Goal: Task Accomplishment & Management: Use online tool/utility

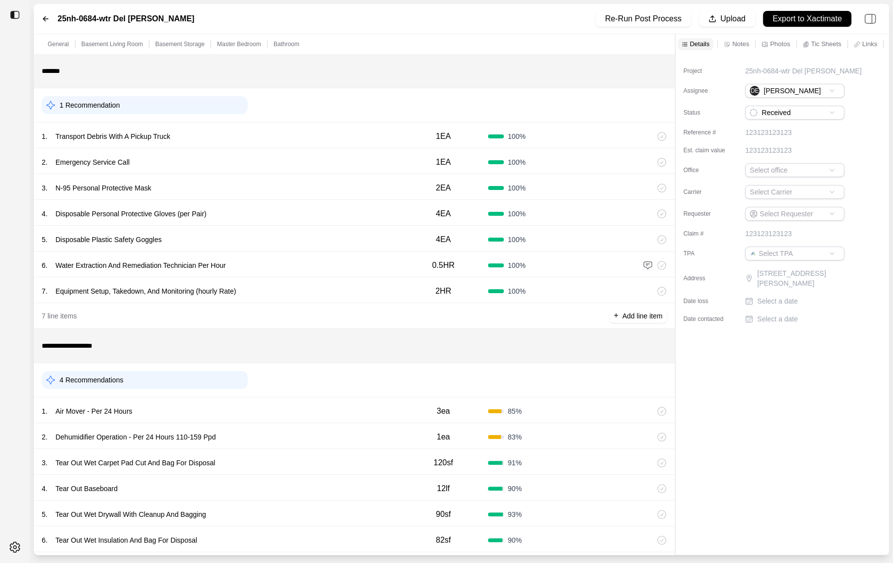
click at [185, 249] on div "5 . Disposable Plastic Safety Goggles 4EA 100 %" at bounding box center [354, 239] width 641 height 26
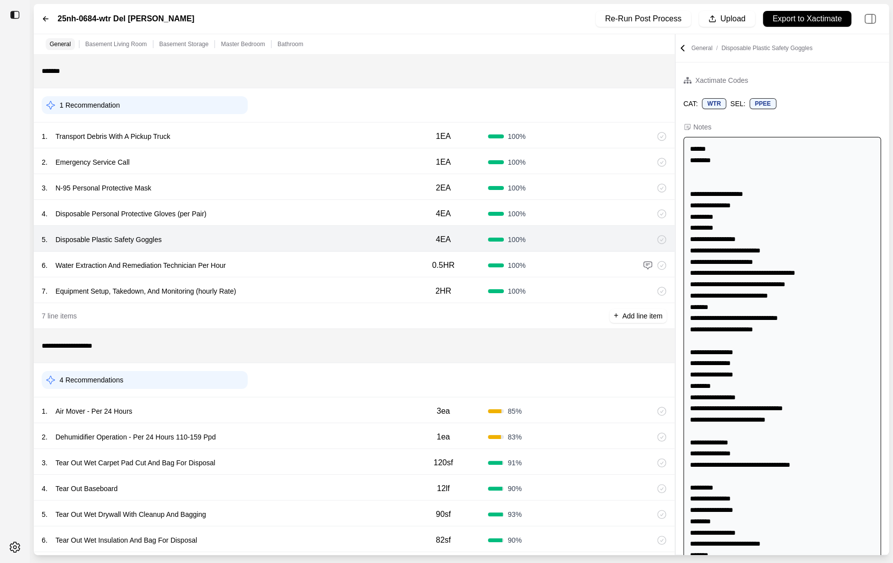
scroll to position [169, 0]
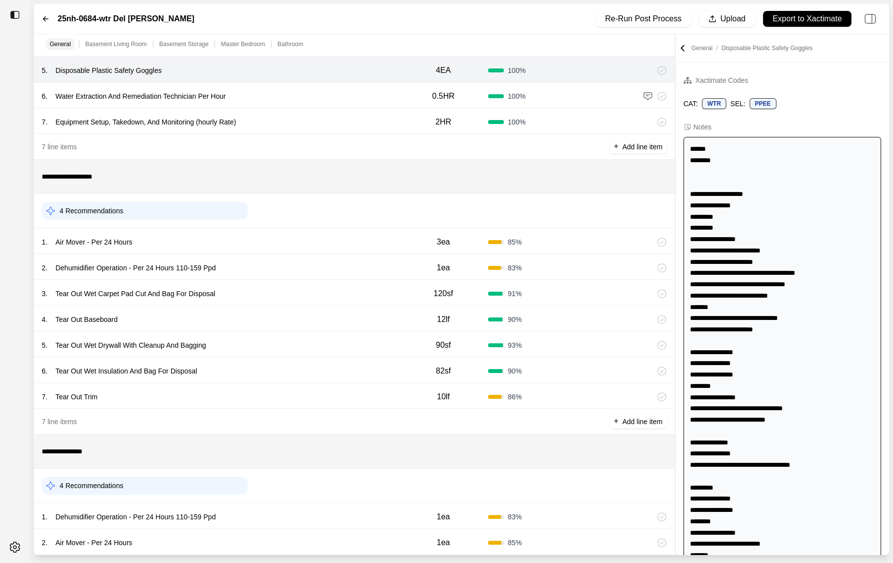
click at [222, 338] on div "5 . Tear Out Wet Drywall With Cleanup And Bagging" at bounding box center [220, 345] width 357 height 14
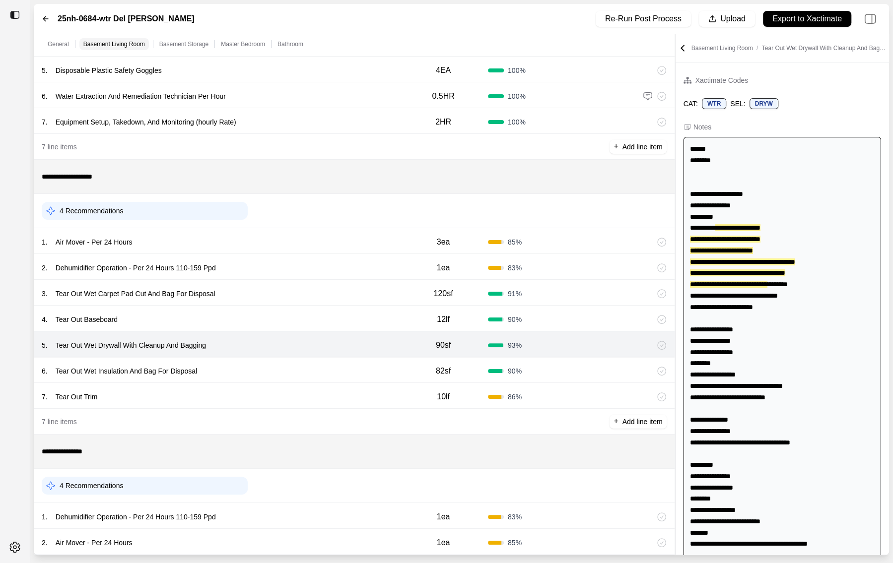
click at [227, 318] on div "4 . Tear Out Baseboard" at bounding box center [220, 320] width 357 height 14
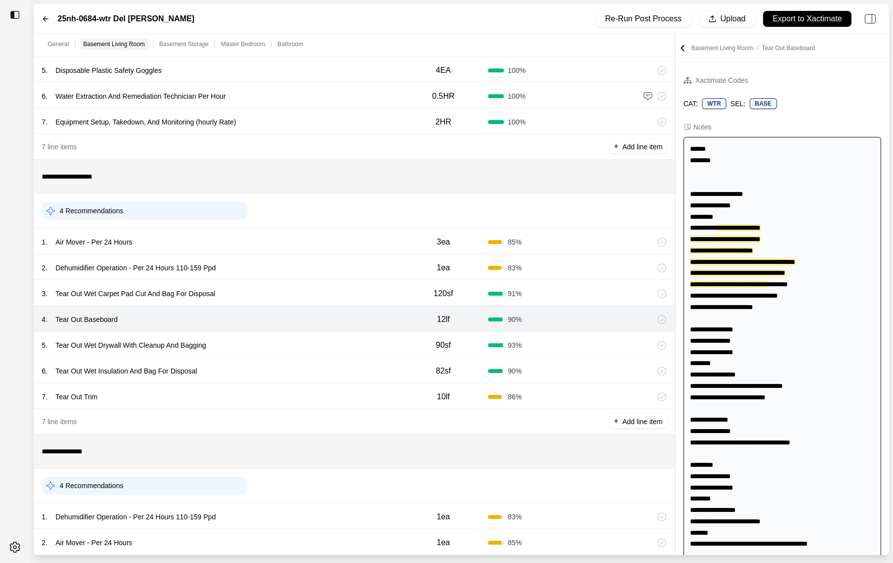
click at [264, 299] on div "3 . Tear Out Wet Carpet Pad Cut And Bag For Disposal" at bounding box center [220, 294] width 357 height 14
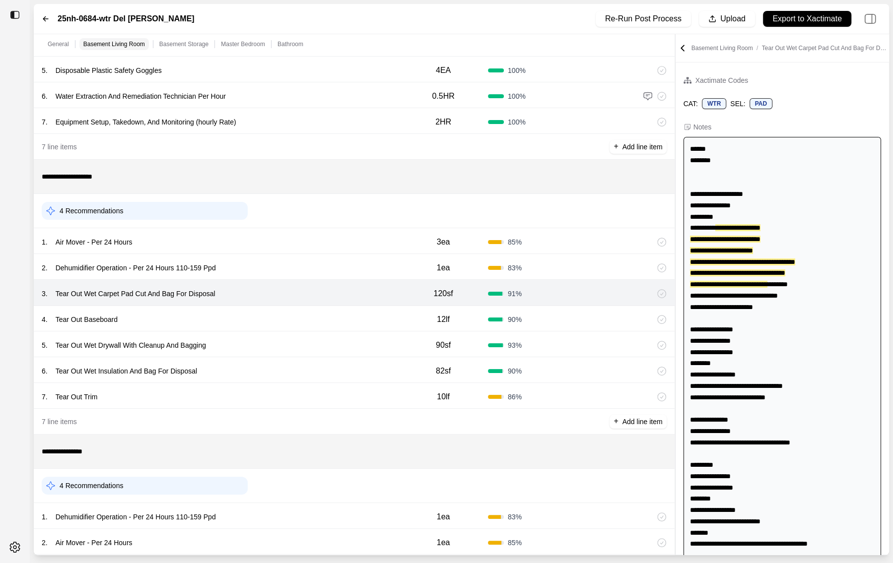
click at [269, 268] on div "2 . Dehumidifier Operation - Per 24 Hours 110-159 Ppd" at bounding box center [220, 268] width 357 height 14
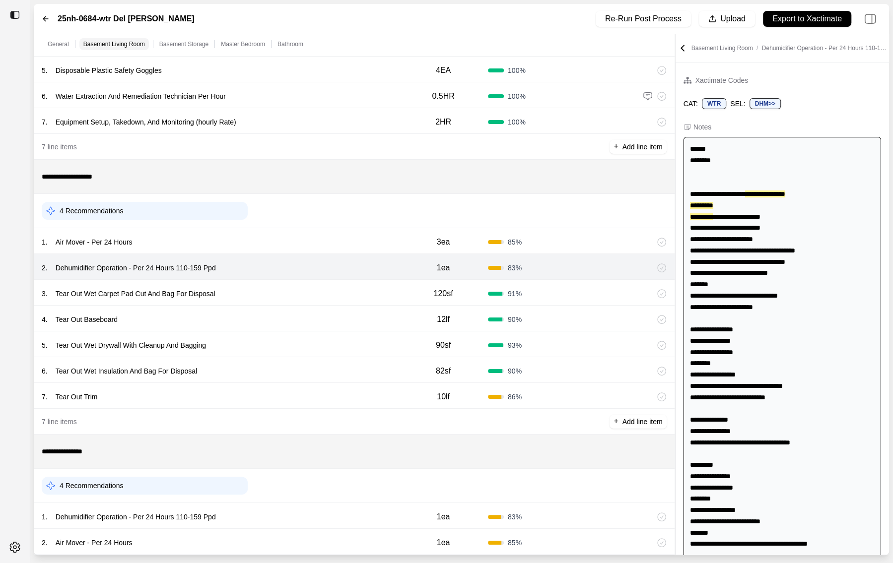
click at [262, 249] on div "1 . Air Mover - Per 24 Hours 3ea 85 %" at bounding box center [354, 241] width 641 height 26
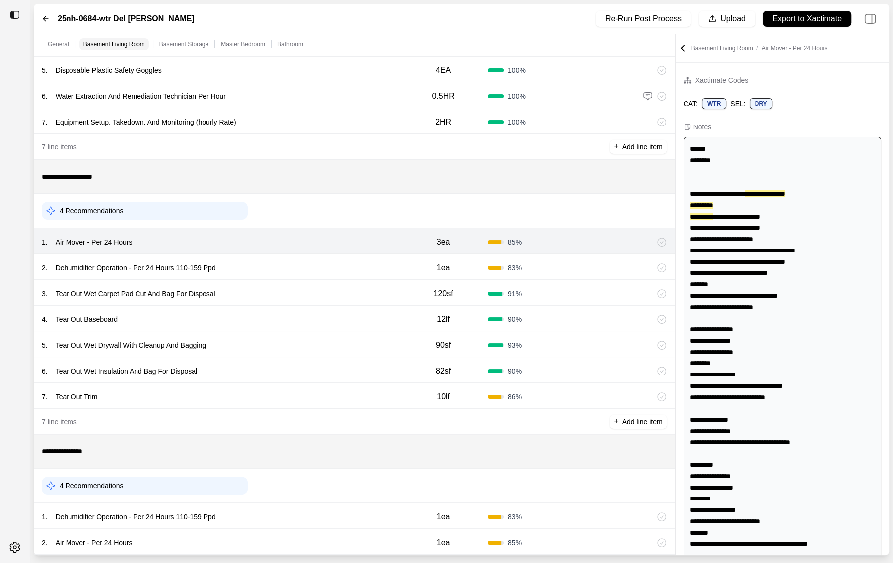
click at [257, 283] on div "3 . Tear Out Wet Carpet Pad Cut And Bag For Disposal 120sf 91 %" at bounding box center [354, 293] width 641 height 26
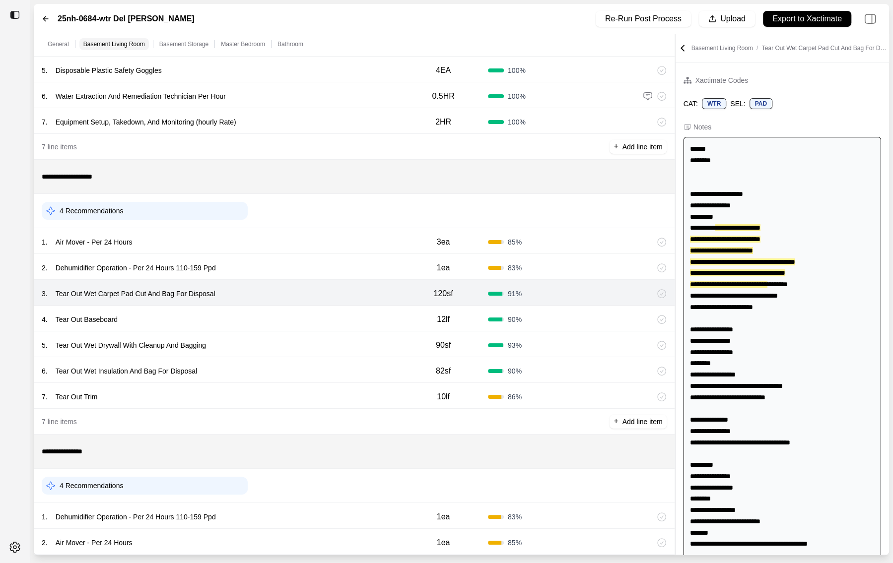
click at [253, 341] on div "5 . Tear Out Wet Drywall With Cleanup And Bagging" at bounding box center [220, 345] width 357 height 14
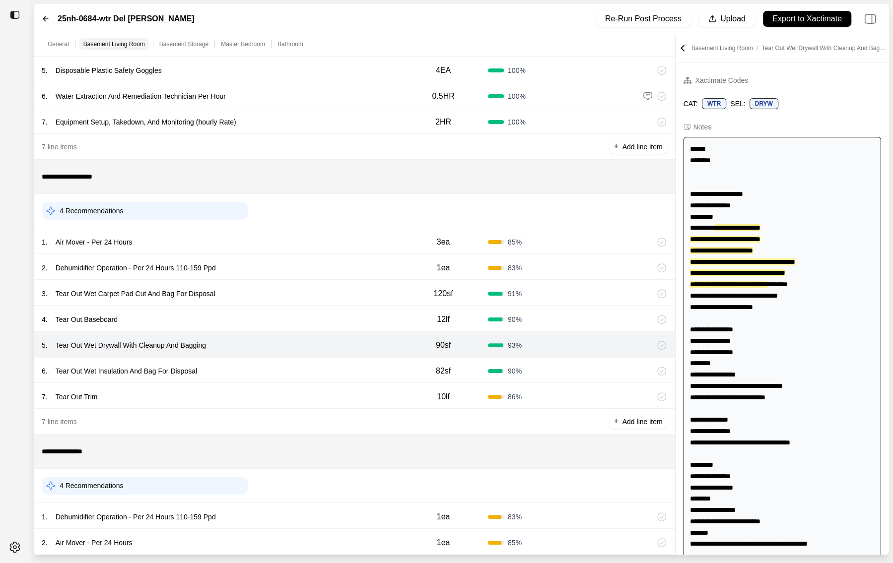
click at [246, 373] on div "6 . Tear Out Wet Insulation And Bag For Disposal" at bounding box center [220, 371] width 357 height 14
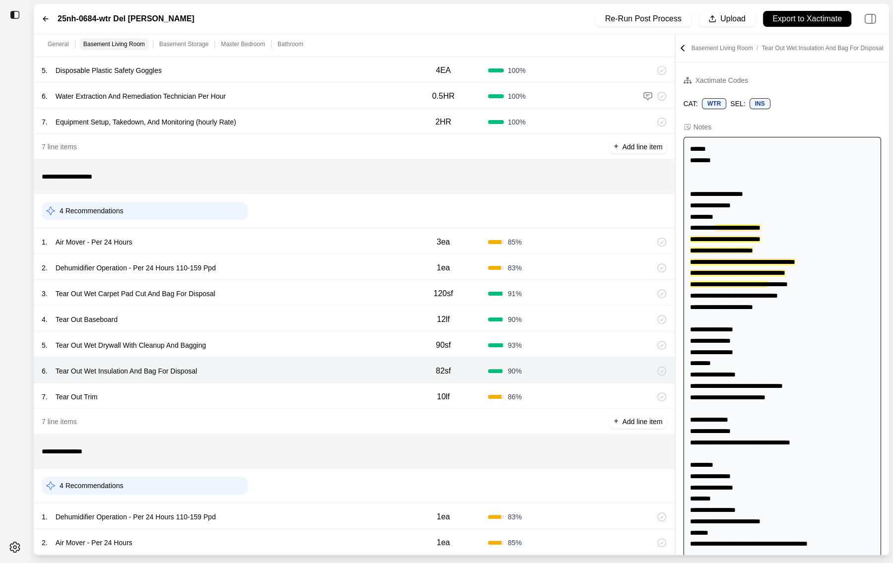
click at [246, 409] on div "7 line items + Add line item" at bounding box center [354, 422] width 641 height 26
click at [246, 394] on div "7 . Tear Out Trim" at bounding box center [220, 397] width 357 height 14
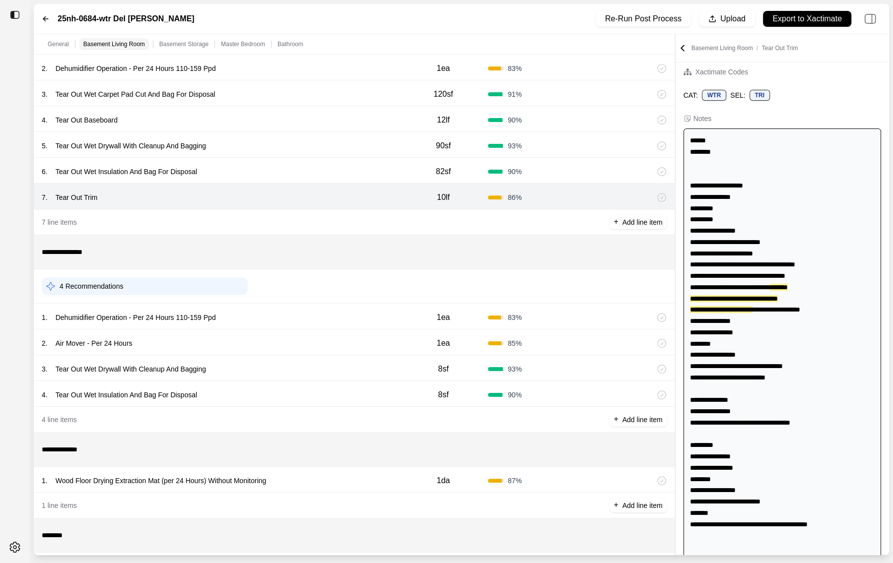
scroll to position [399, 0]
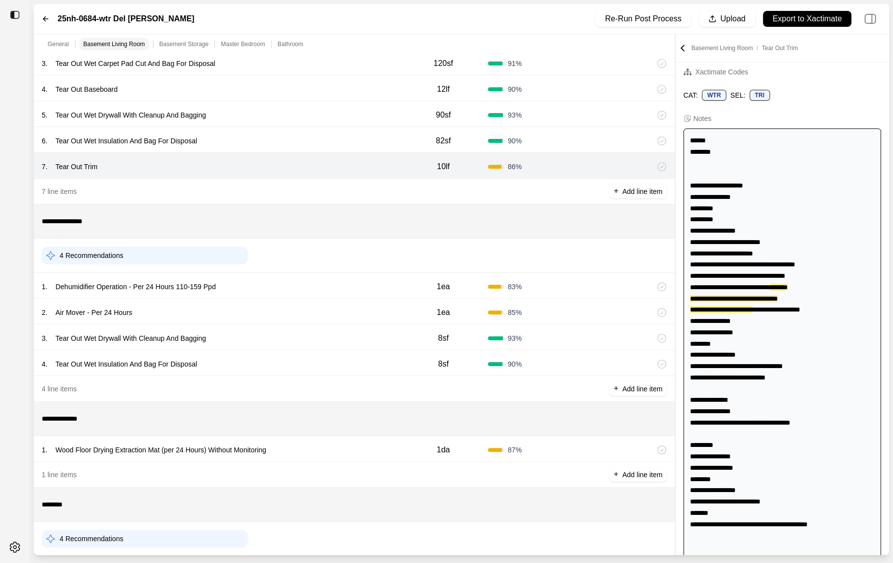
click at [246, 283] on div "1 . Dehumidifier Operation - Per 24 Hours 110-159 Ppd" at bounding box center [220, 287] width 357 height 14
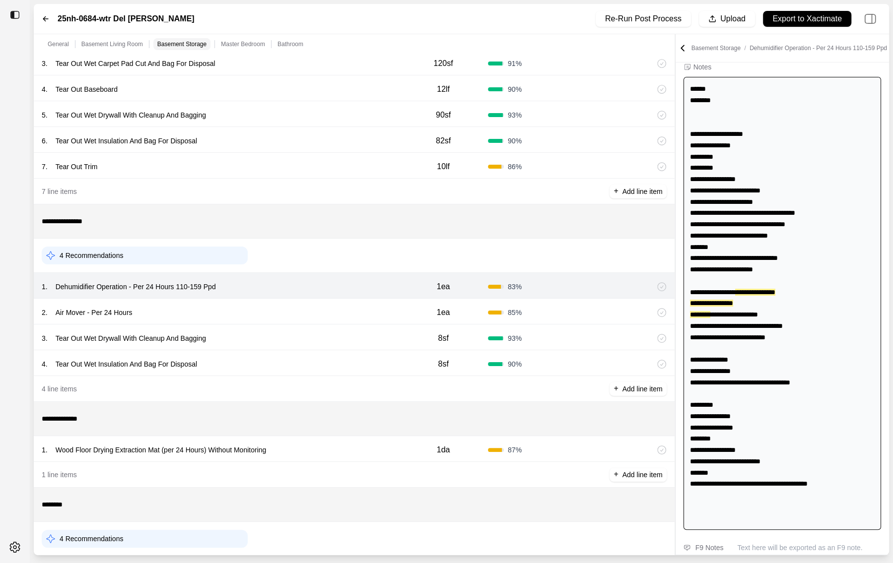
scroll to position [65, 0]
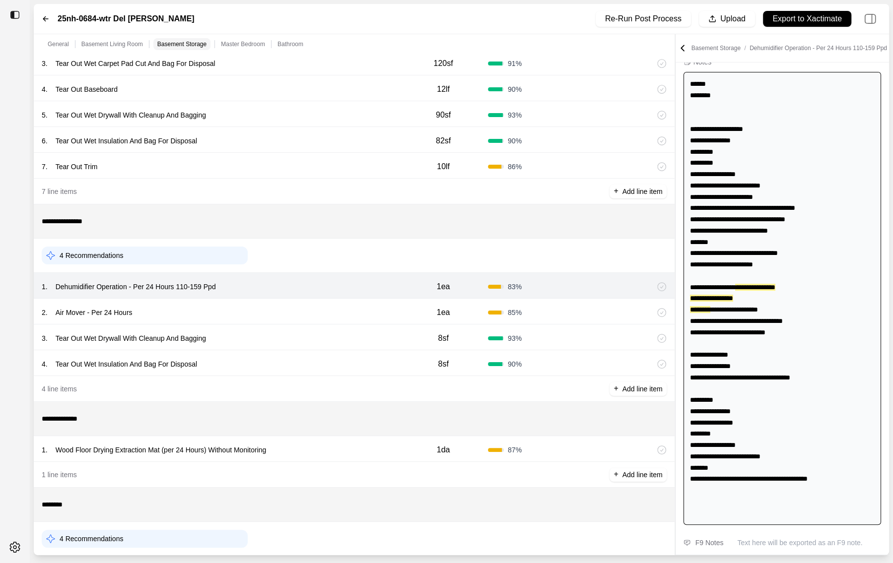
click at [245, 306] on div "2 . Air Mover - Per 24 Hours" at bounding box center [220, 313] width 357 height 14
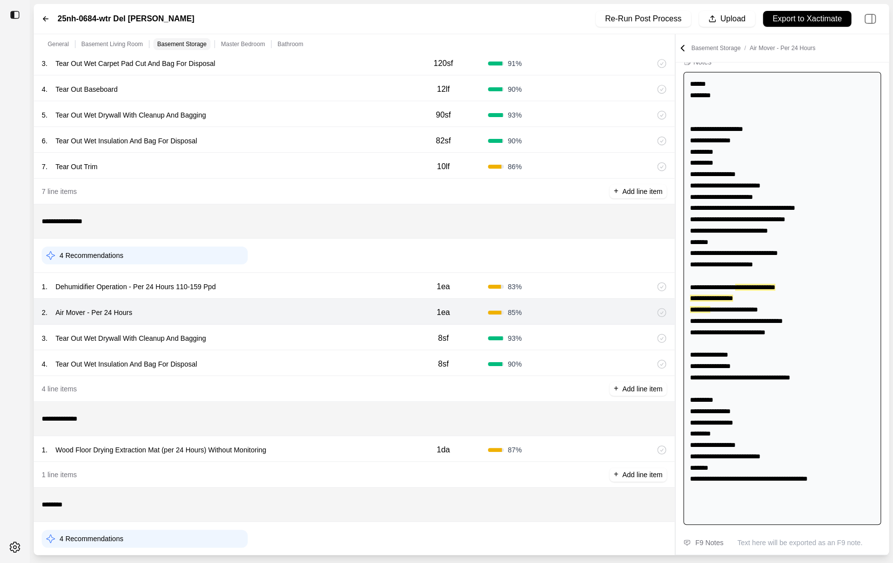
click at [244, 325] on div "3 . Tear Out Wet Drywall With Cleanup And Bagging 8sf 93 %" at bounding box center [354, 338] width 641 height 26
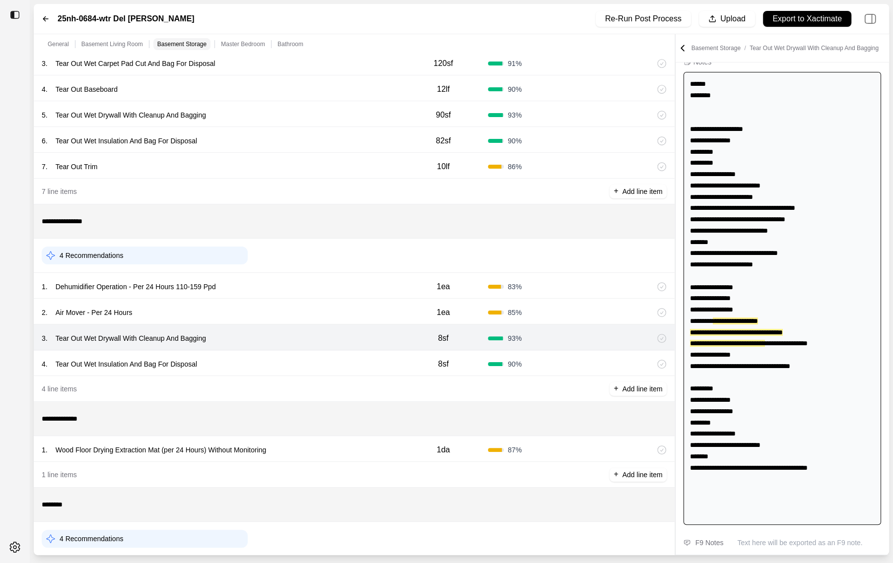
scroll to position [73, 0]
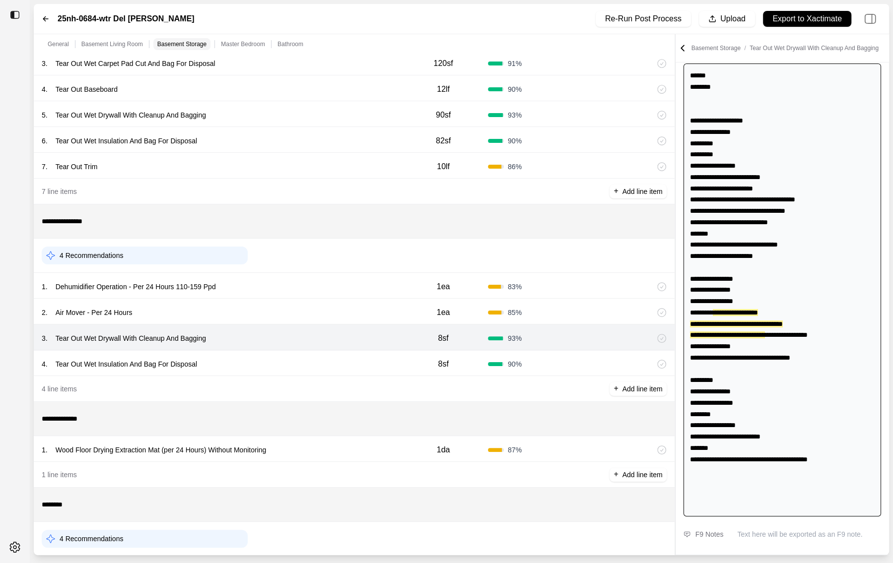
click at [242, 362] on div "4 . Tear Out Wet Insulation And Bag For Disposal" at bounding box center [220, 364] width 357 height 14
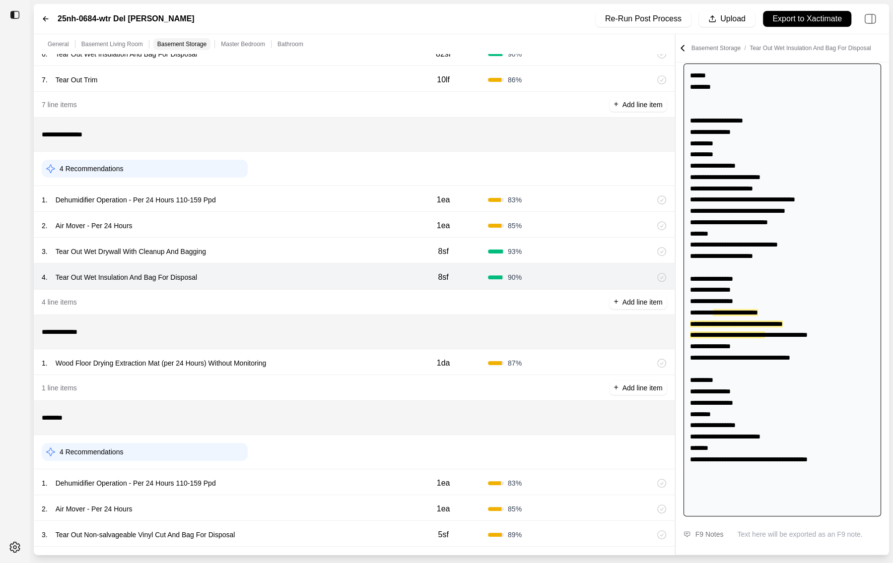
scroll to position [525, 0]
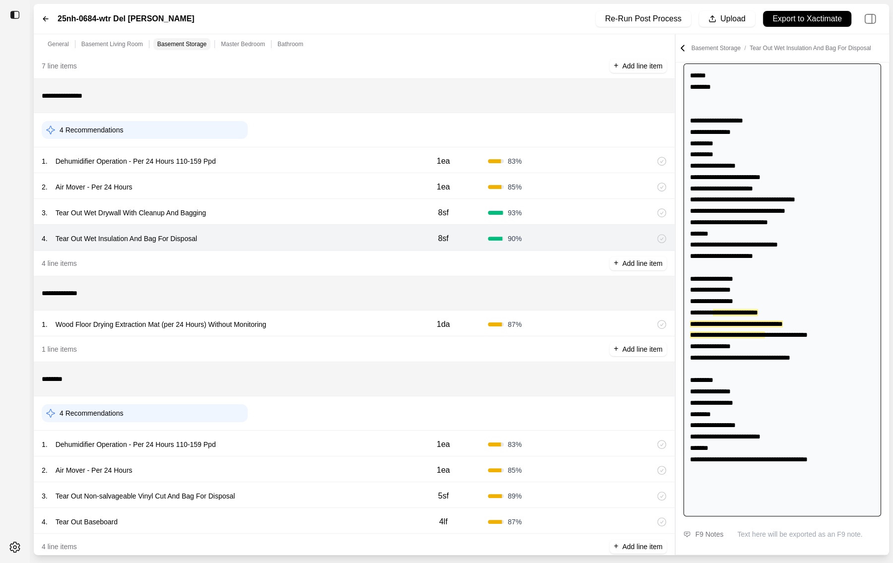
click at [304, 319] on div "1 . Wood Floor Drying Extraction Mat (per 24 Hours) Without Monitoring" at bounding box center [220, 325] width 357 height 14
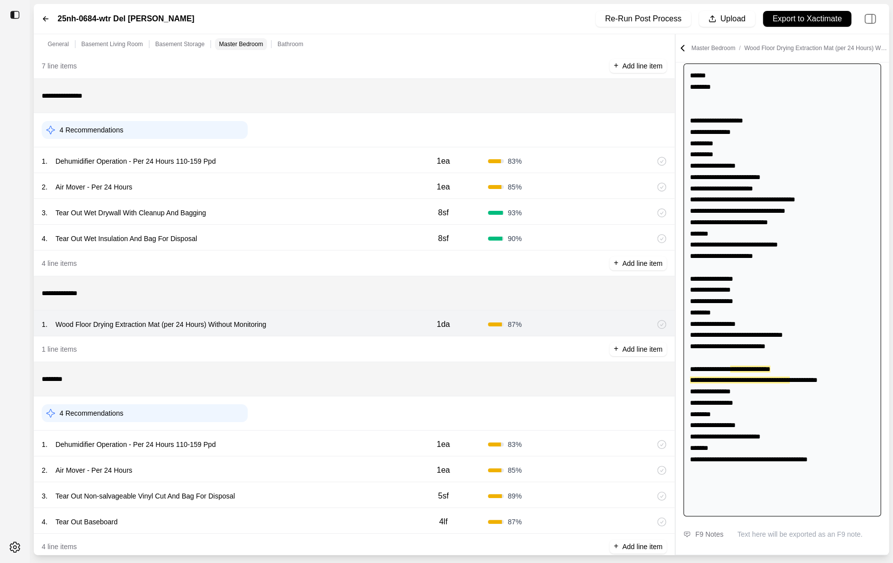
click at [270, 447] on div "1 . Dehumidifier Operation - Per 24 Hours 110-159 Ppd" at bounding box center [220, 445] width 357 height 14
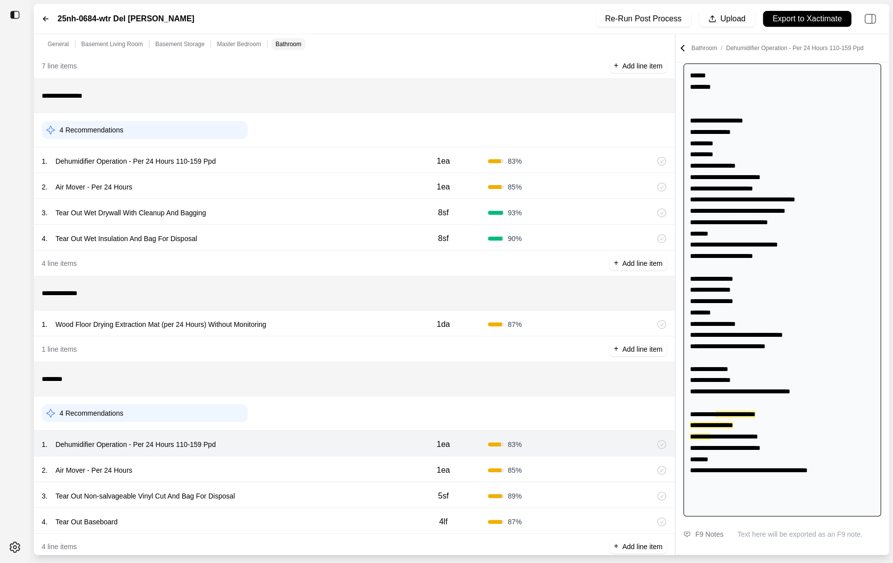
click at [270, 459] on div "2 . Air Mover - Per 24 Hours 1ea 85 %" at bounding box center [354, 469] width 641 height 26
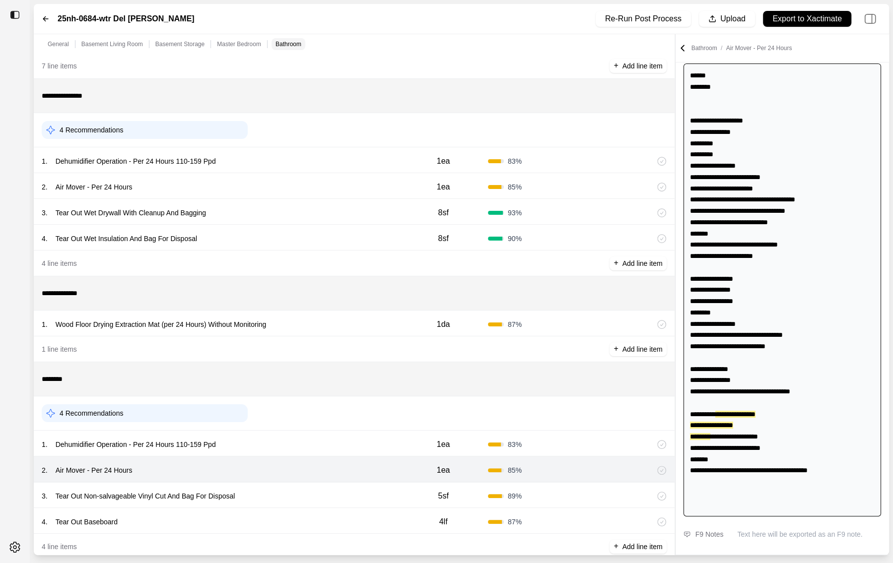
click at [270, 485] on div "3 . Tear Out Non-salvageable Vinyl Cut And Bag For Disposal 5sf 89 %" at bounding box center [354, 495] width 641 height 26
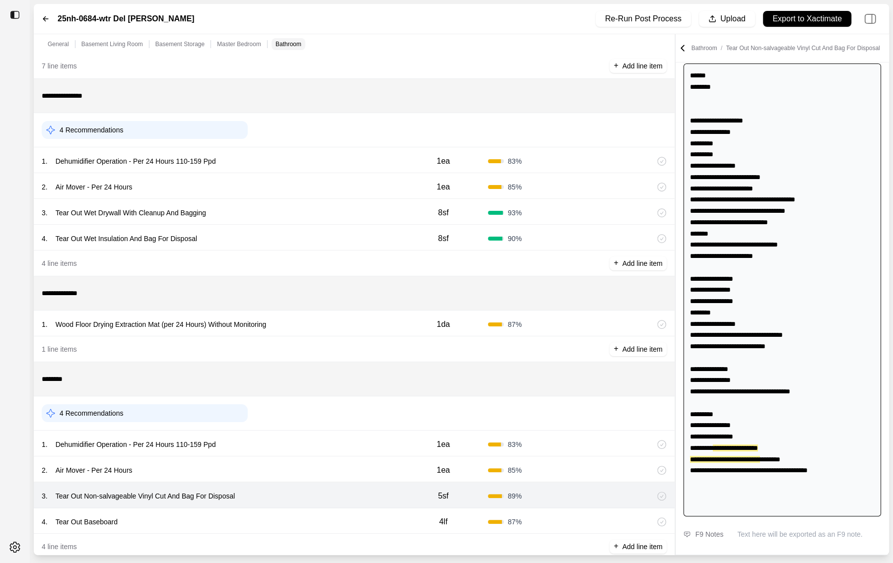
scroll to position [543, 0]
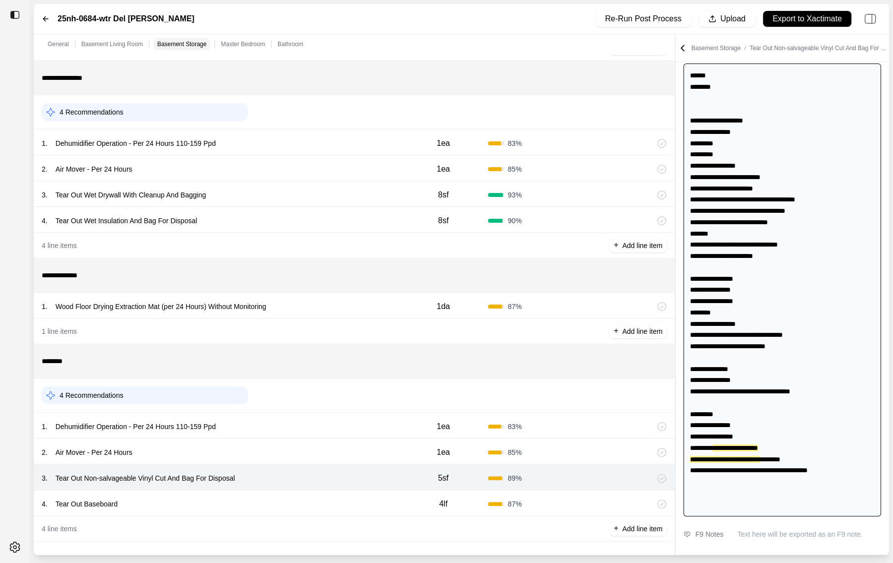
click at [269, 497] on div "4 . Tear Out Baseboard" at bounding box center [220, 504] width 357 height 14
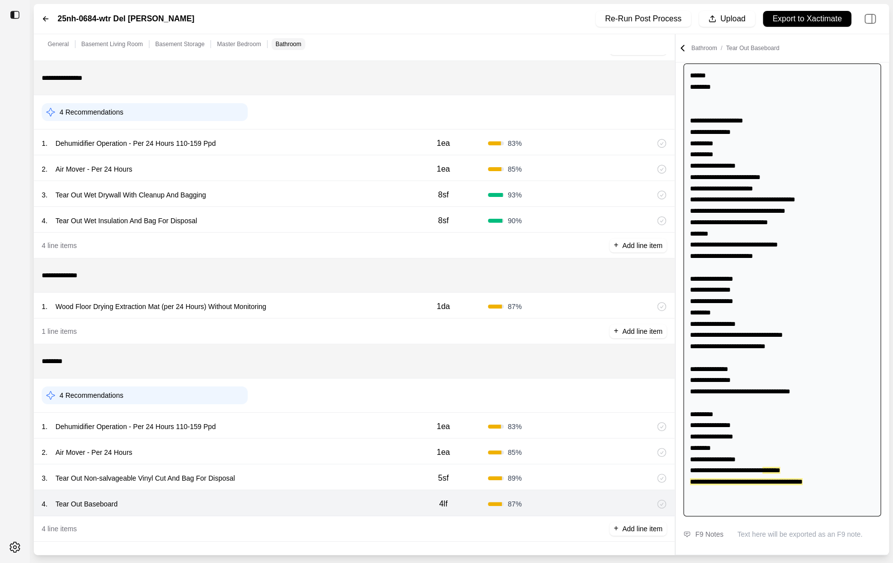
click at [320, 306] on div "1 . Wood Floor Drying Extraction Mat (per 24 Hours) Without Monitoring" at bounding box center [220, 307] width 357 height 14
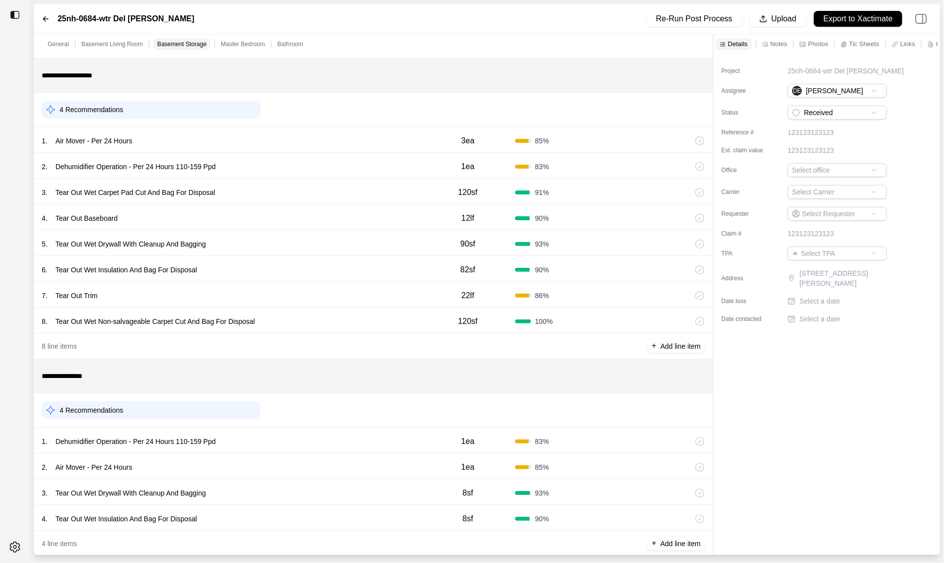
scroll to position [269, 0]
click at [244, 138] on div "1 . Air Mover - Per 24 Hours" at bounding box center [231, 142] width 379 height 14
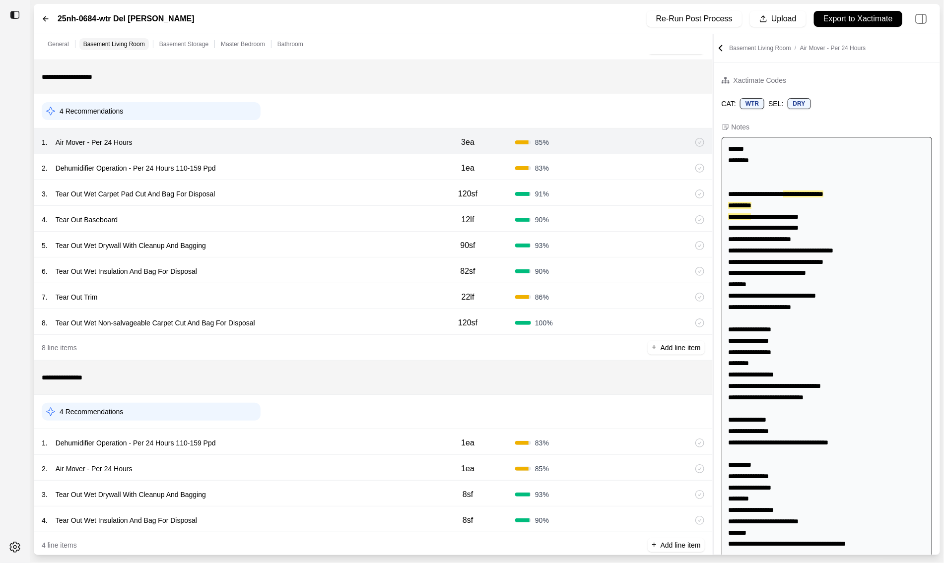
click at [247, 162] on div "2 . Dehumidifier Operation - Per 24 Hours 110-159 Ppd" at bounding box center [231, 168] width 379 height 14
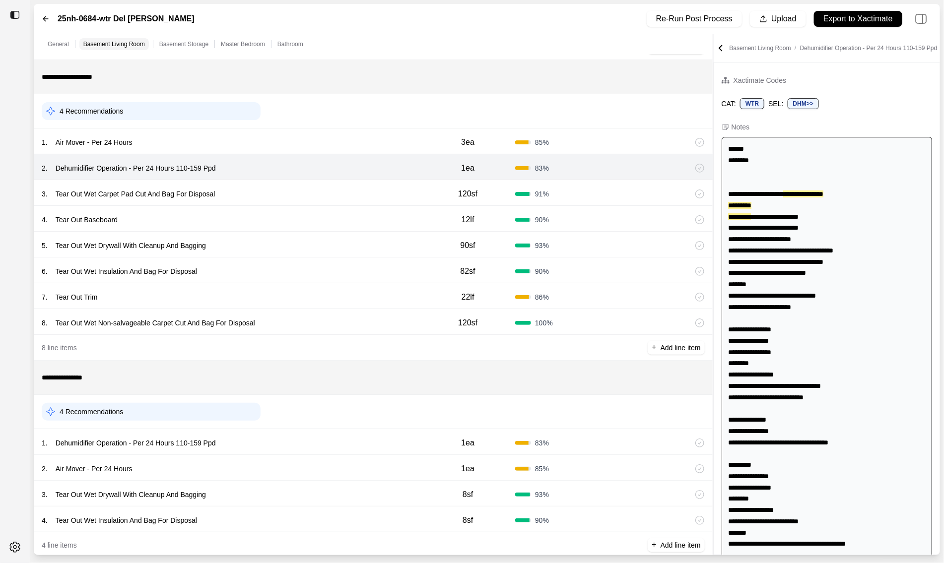
click at [247, 182] on div "3 . Tear Out Wet Carpet Pad Cut And Bag For Disposal 120sf 91 %" at bounding box center [373, 193] width 679 height 26
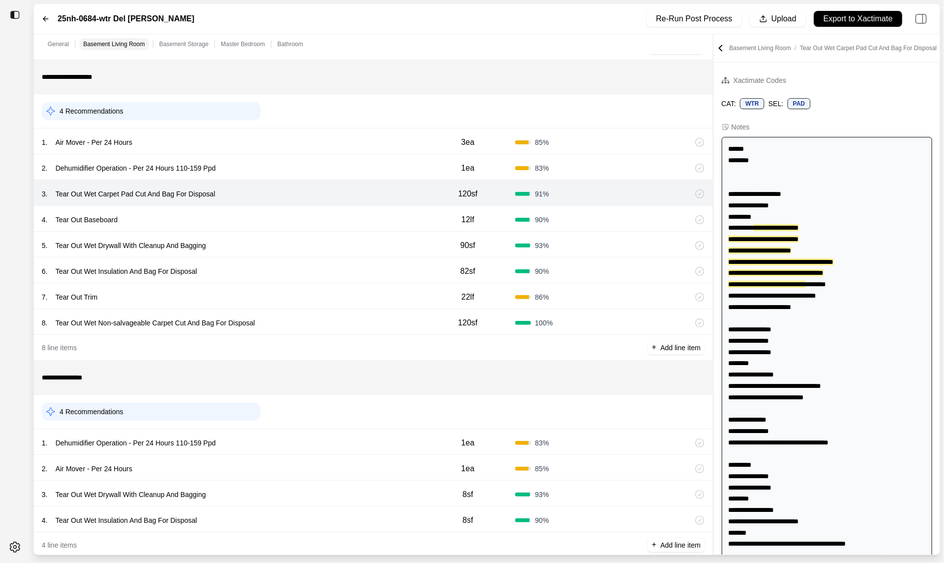
click at [248, 211] on div "4 . Tear Out Baseboard 12lf 90 %" at bounding box center [373, 219] width 679 height 26
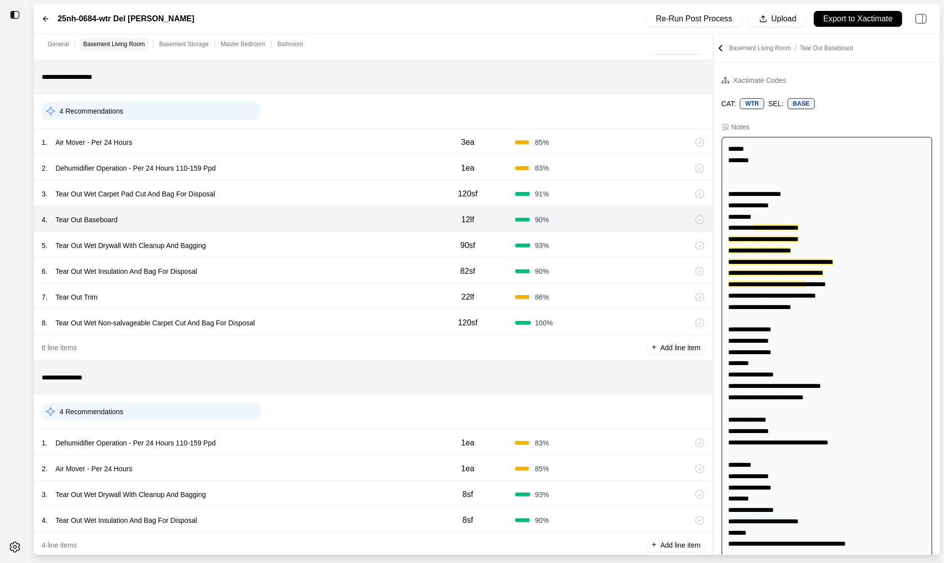
click at [251, 245] on div "5 . Tear Out Wet Drywall With Cleanup And Bagging" at bounding box center [231, 246] width 379 height 14
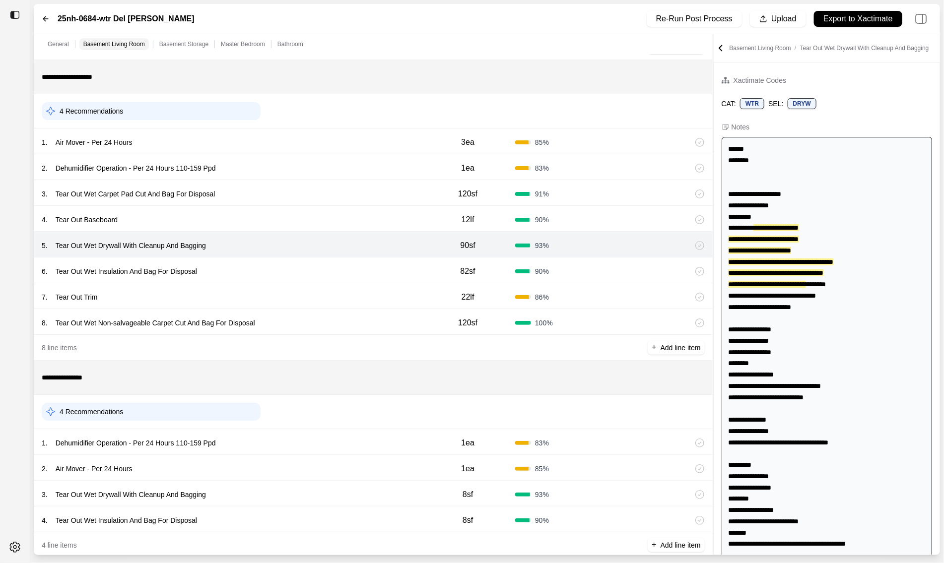
click at [251, 276] on div "6 . Tear Out Wet Insulation And Bag For Disposal" at bounding box center [231, 271] width 379 height 14
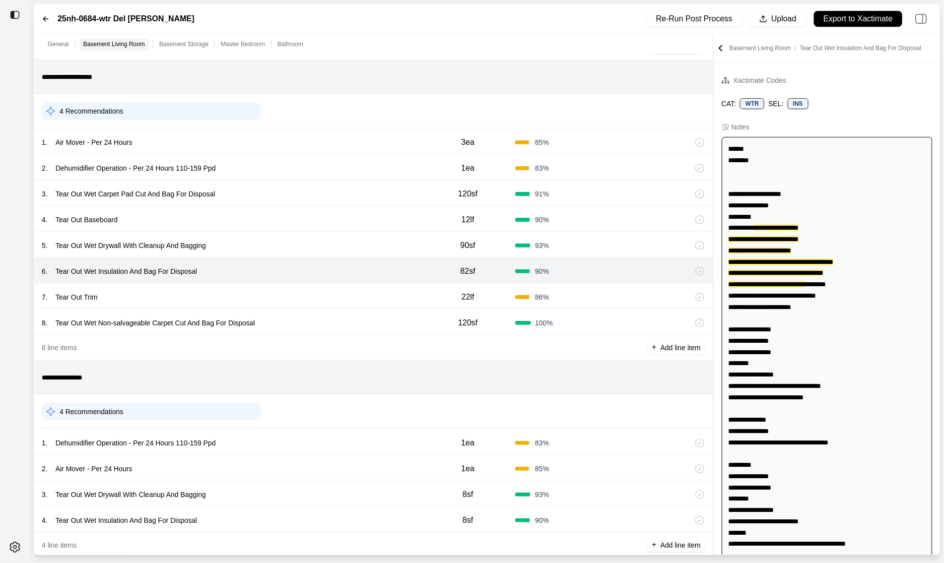
click at [247, 295] on div "7 . Tear Out Trim" at bounding box center [231, 297] width 379 height 14
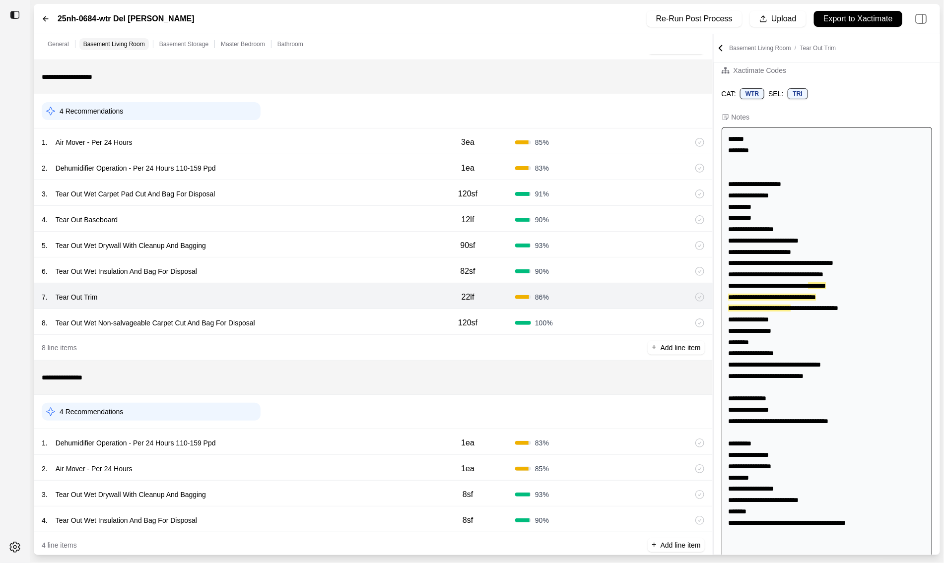
click at [300, 318] on div "8 . Tear Out Wet Non-salvageable Carpet Cut And Bag For Disposal" at bounding box center [231, 323] width 379 height 14
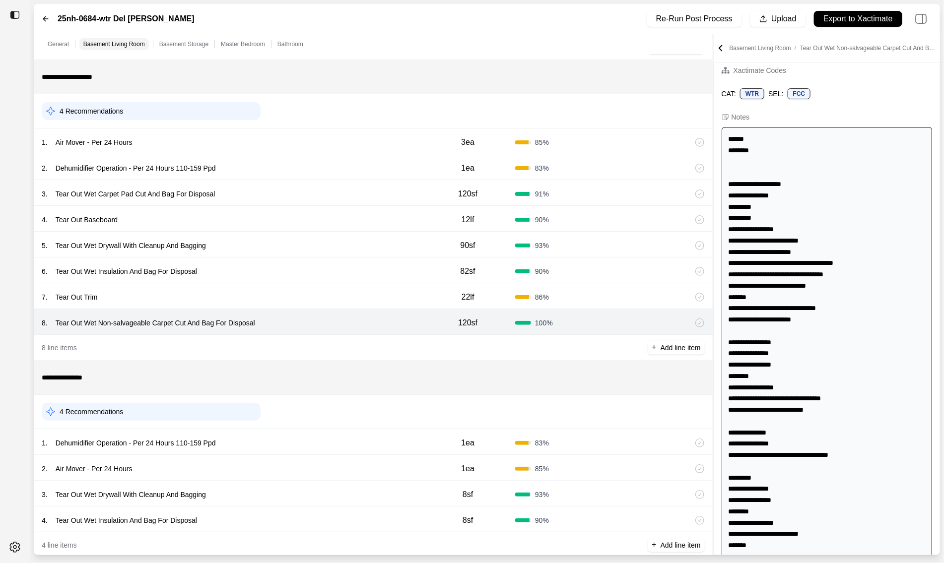
click at [821, 240] on div "**********" at bounding box center [826, 354] width 210 height 454
drag, startPoint x: 820, startPoint y: 239, endPoint x: 733, endPoint y: 237, distance: 86.8
click at [733, 237] on div "**********" at bounding box center [826, 354] width 210 height 454
copy div "**********"
click at [288, 263] on div "6 . Tear Out Wet Insulation And Bag For Disposal 82sf 90 %" at bounding box center [373, 271] width 679 height 26
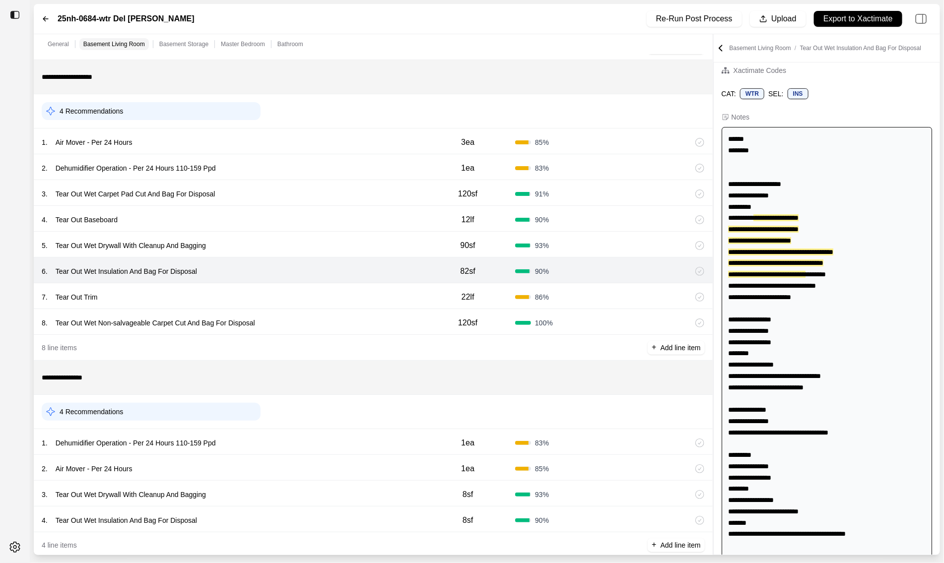
scroll to position [0, 0]
